Goal: Transaction & Acquisition: Subscribe to service/newsletter

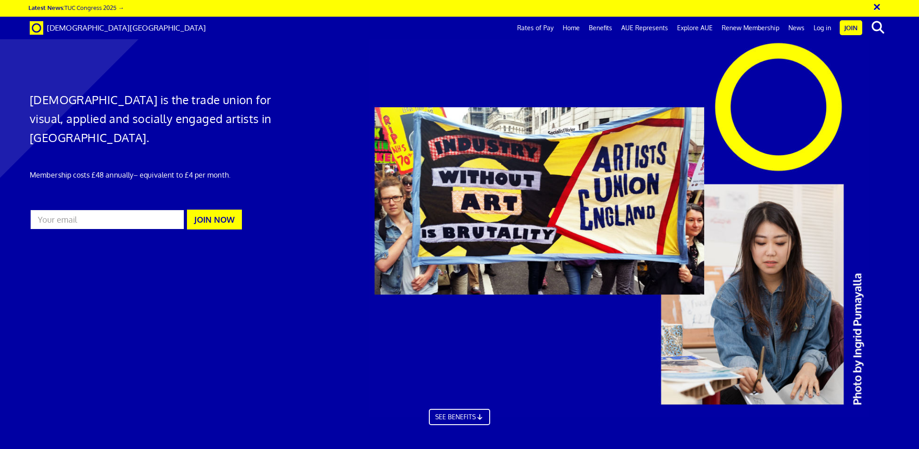
scroll to position [1397, 0]
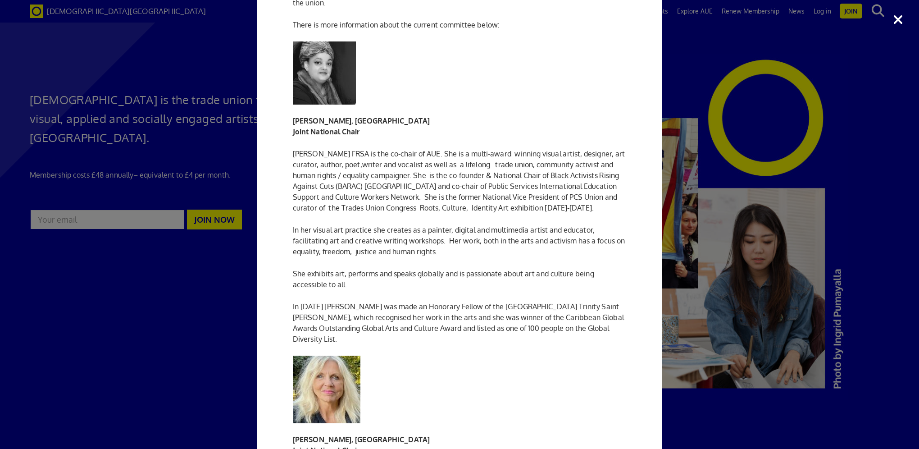
scroll to position [0, 0]
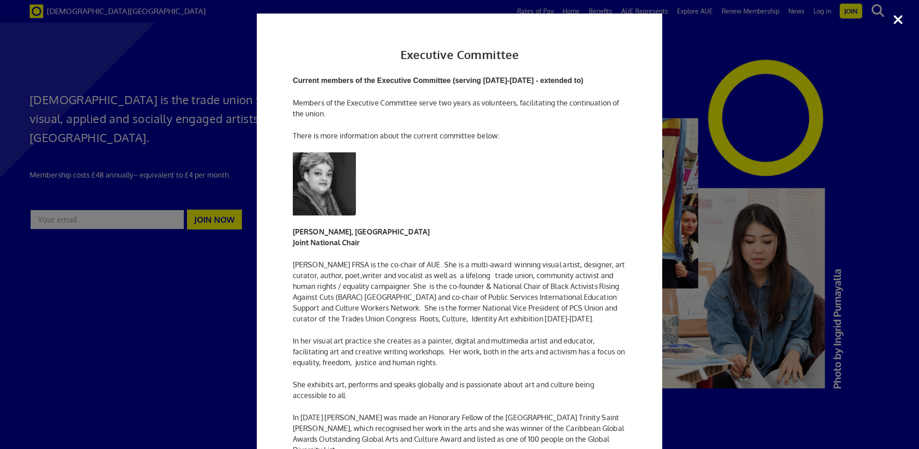
click at [743, 55] on div "Executive Committee Current members of the Executive Committee (serving [DATE]-…" at bounding box center [459, 224] width 919 height 449
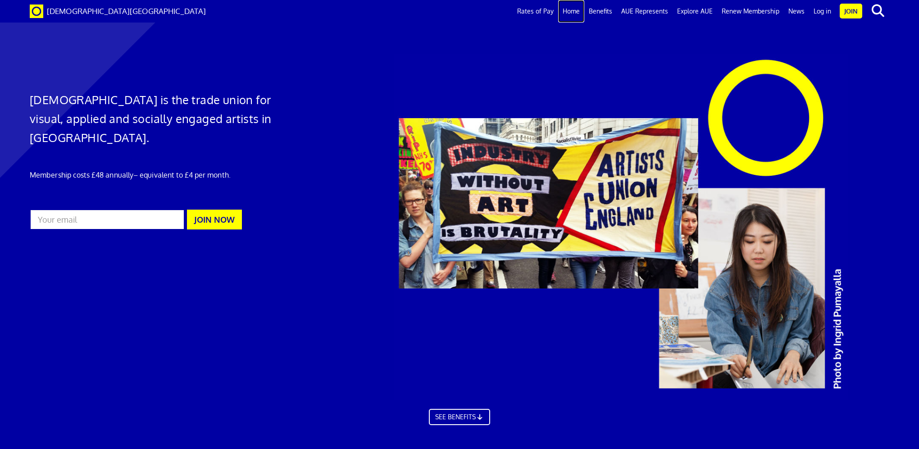
click at [576, 13] on link "Home" at bounding box center [571, 11] width 26 height 23
click at [652, 12] on link "AUE Represents" at bounding box center [645, 11] width 56 height 23
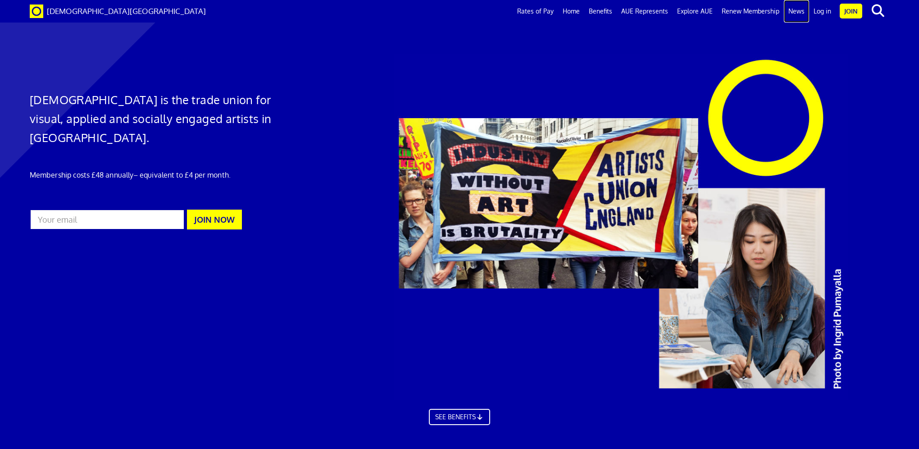
click at [799, 9] on link "News" at bounding box center [796, 11] width 25 height 23
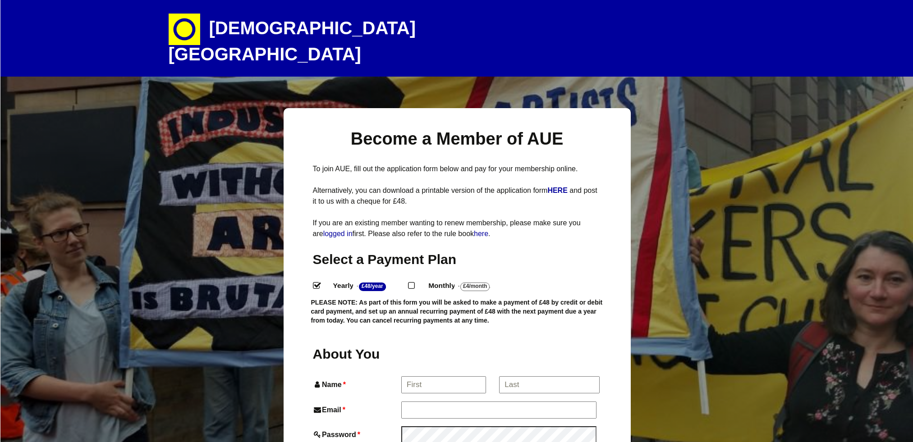
select select
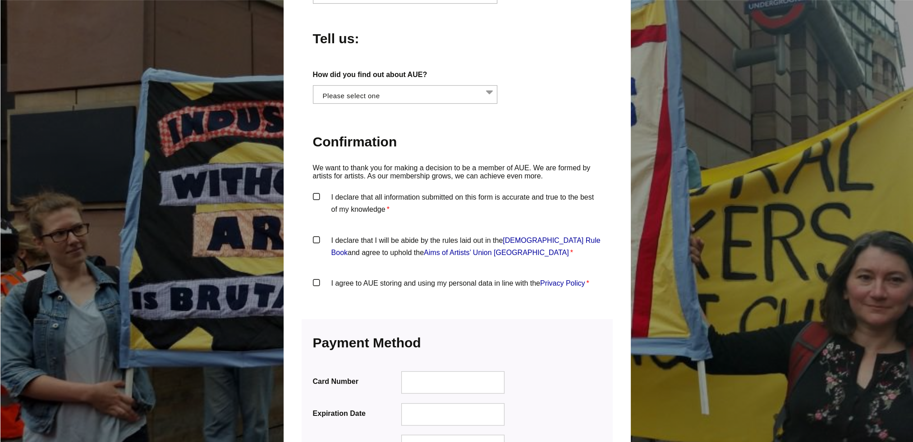
scroll to position [615, 0]
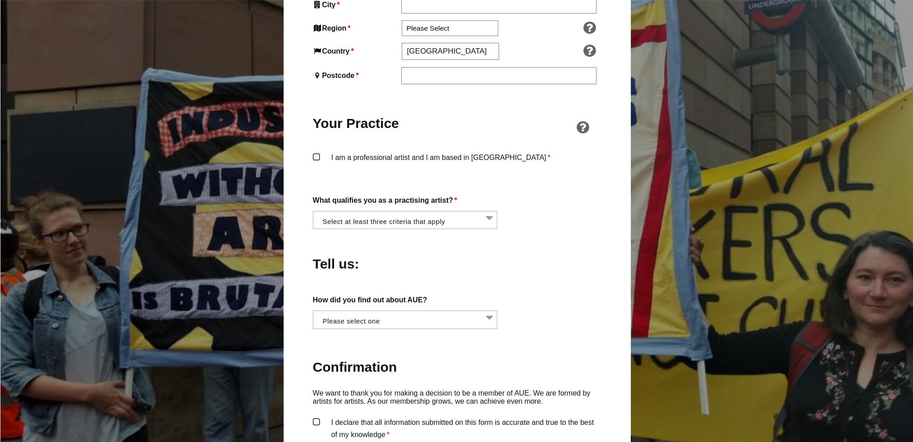
click at [685, 400] on div "Become a Member of AUE To join AUE, fill out the application form below and pay…" at bounding box center [456, 179] width 913 height 1372
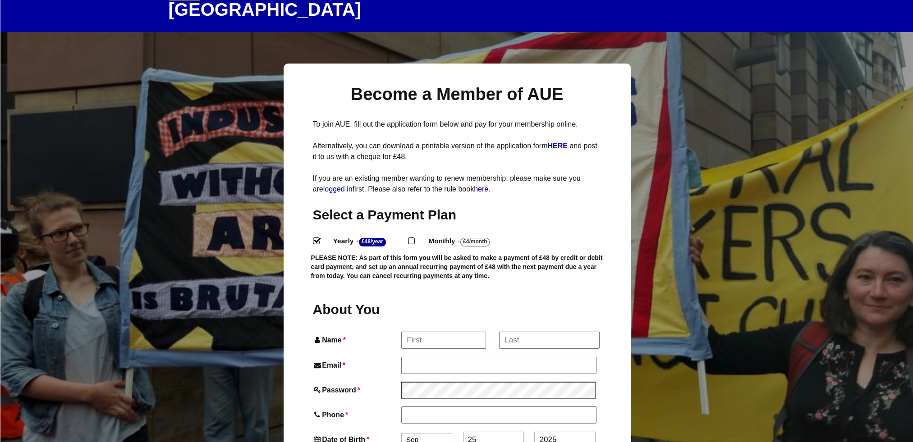
scroll to position [0, 0]
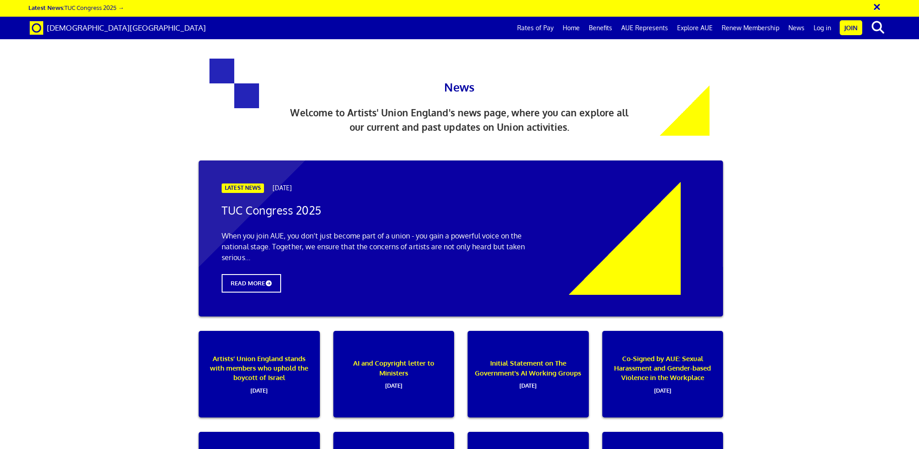
scroll to position [1037, 0]
click at [799, 29] on link "News" at bounding box center [796, 28] width 25 height 23
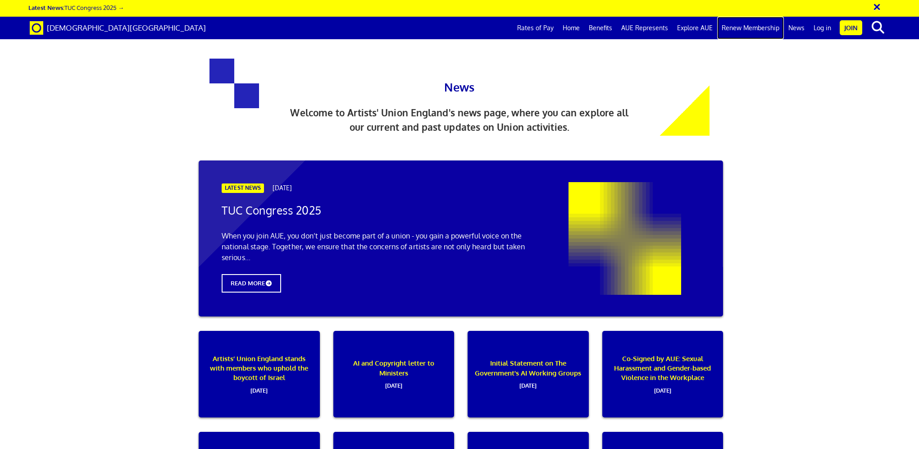
click at [755, 27] on link "Renew Membership" at bounding box center [750, 28] width 67 height 23
